Goal: Task Accomplishment & Management: Use online tool/utility

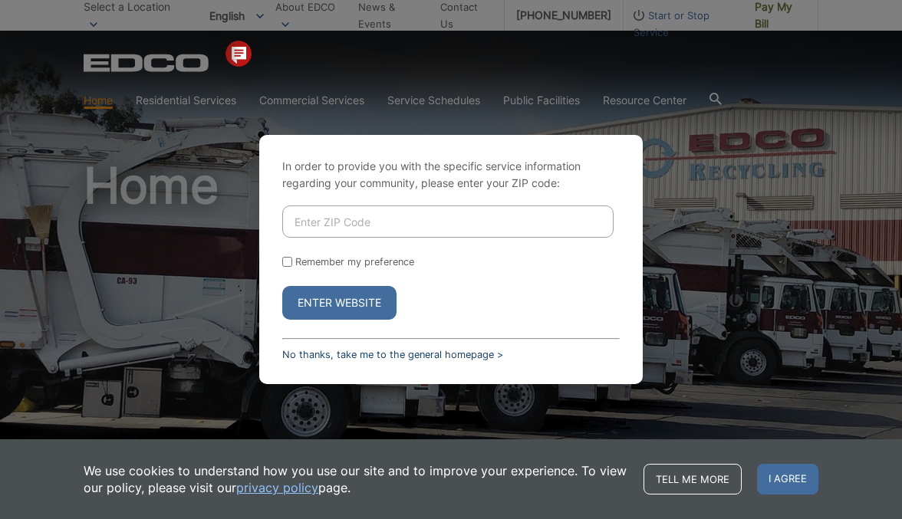
click at [385, 354] on link "No thanks, take me to the general homepage >" at bounding box center [392, 355] width 221 height 12
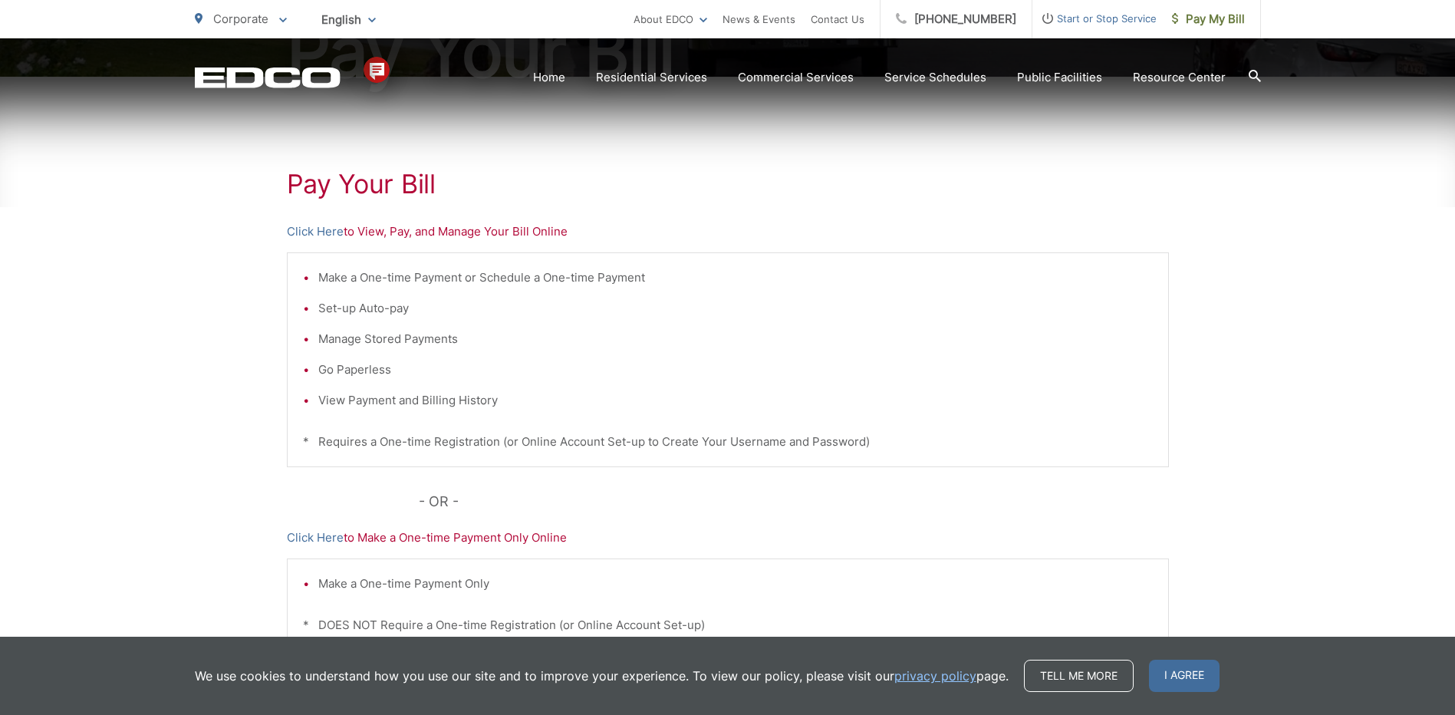
scroll to position [307, 0]
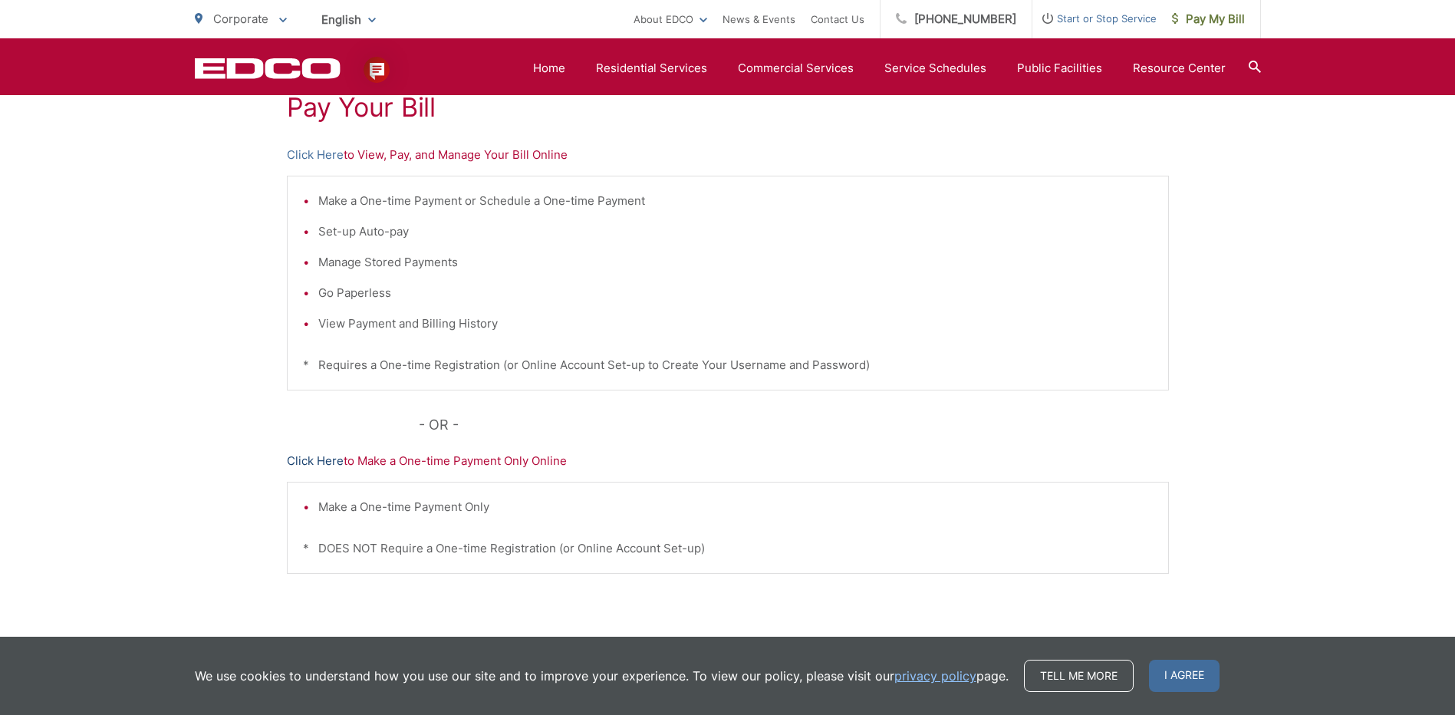
click at [320, 463] on link "Click Here" at bounding box center [315, 461] width 57 height 18
